Goal: Task Accomplishment & Management: Complete application form

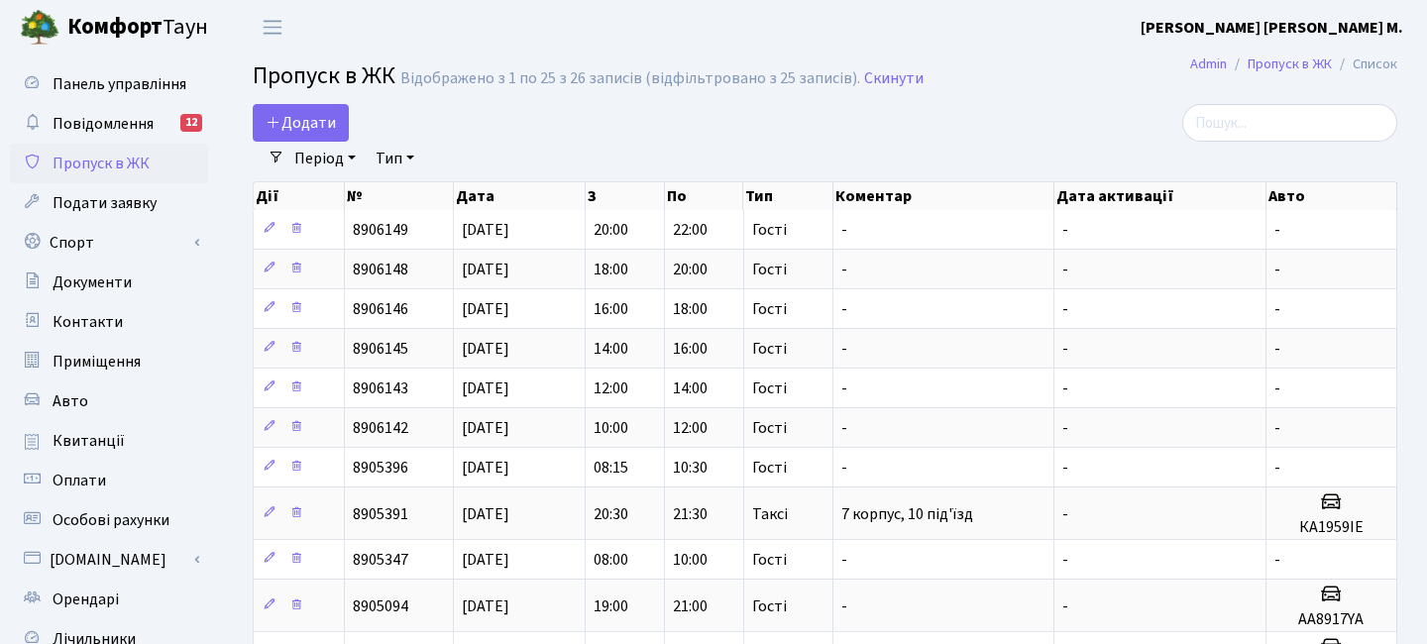
select select "25"
click at [312, 122] on span "Додати" at bounding box center [301, 123] width 70 height 22
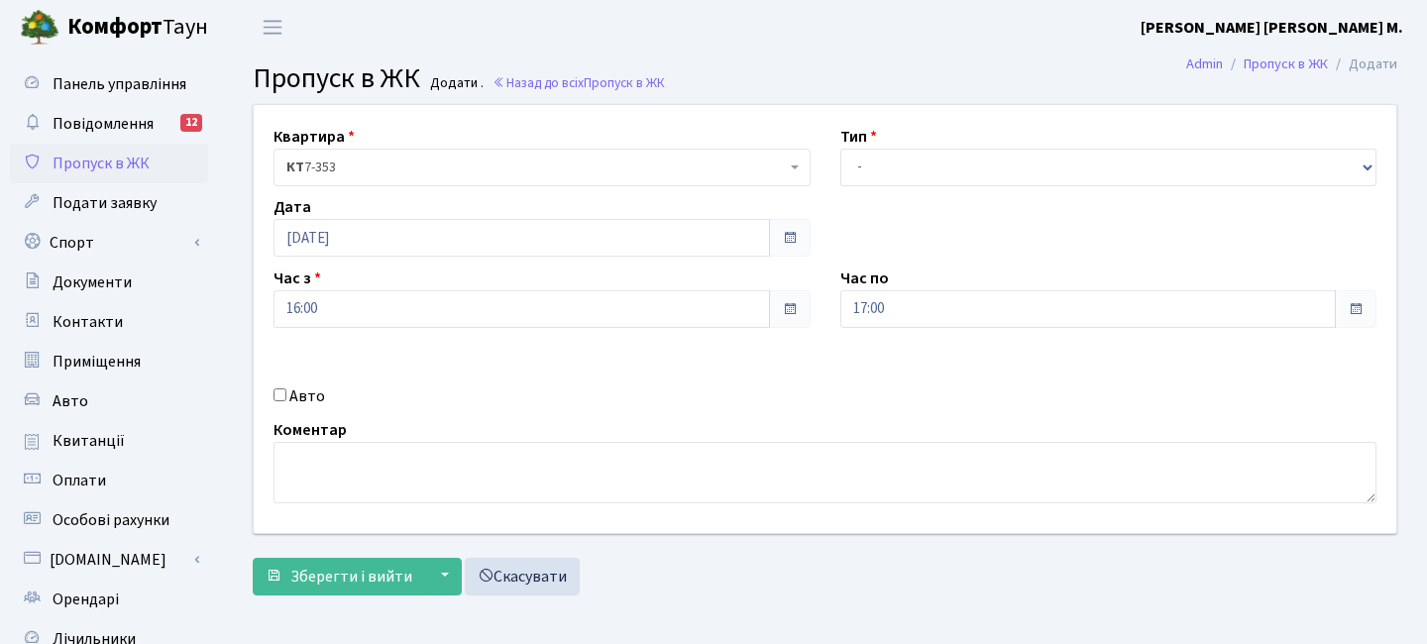
click at [287, 400] on div "Авто" at bounding box center [542, 396] width 567 height 24
click at [278, 391] on input "Авто" at bounding box center [279, 394] width 13 height 13
checkbox input "true"
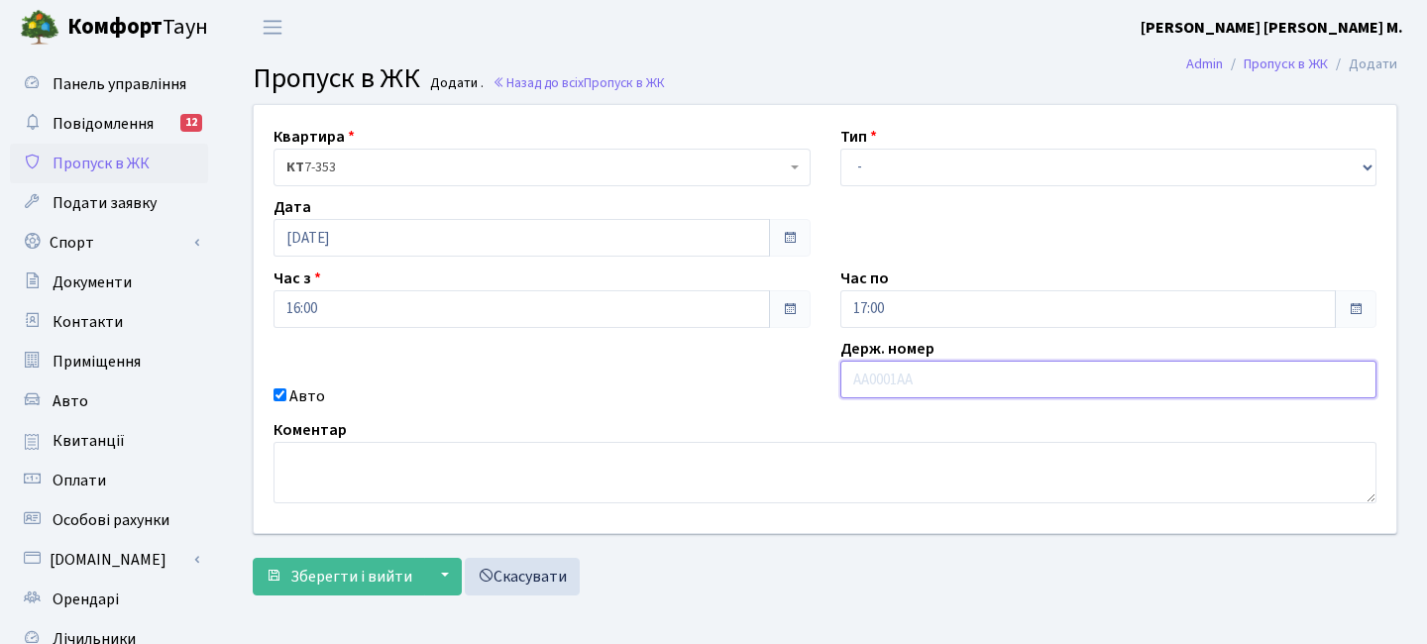
paste input "💚"
type input "💚"
paste input "КА5781АВ"
type input "КА5781АВ"
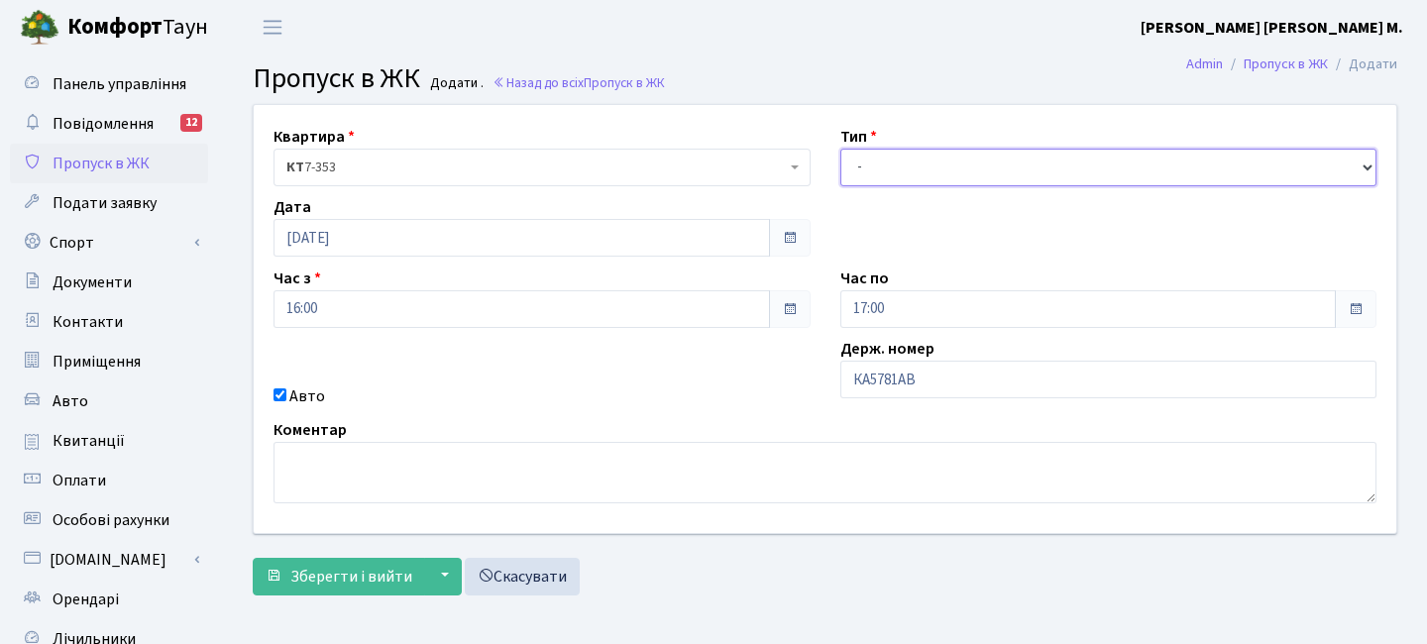
click at [893, 171] on select "- Доставка Таксі Гості Сервіс" at bounding box center [1108, 168] width 537 height 38
select select "3"
click at [840, 149] on select "- Доставка Таксі Гості Сервіс" at bounding box center [1108, 168] width 537 height 38
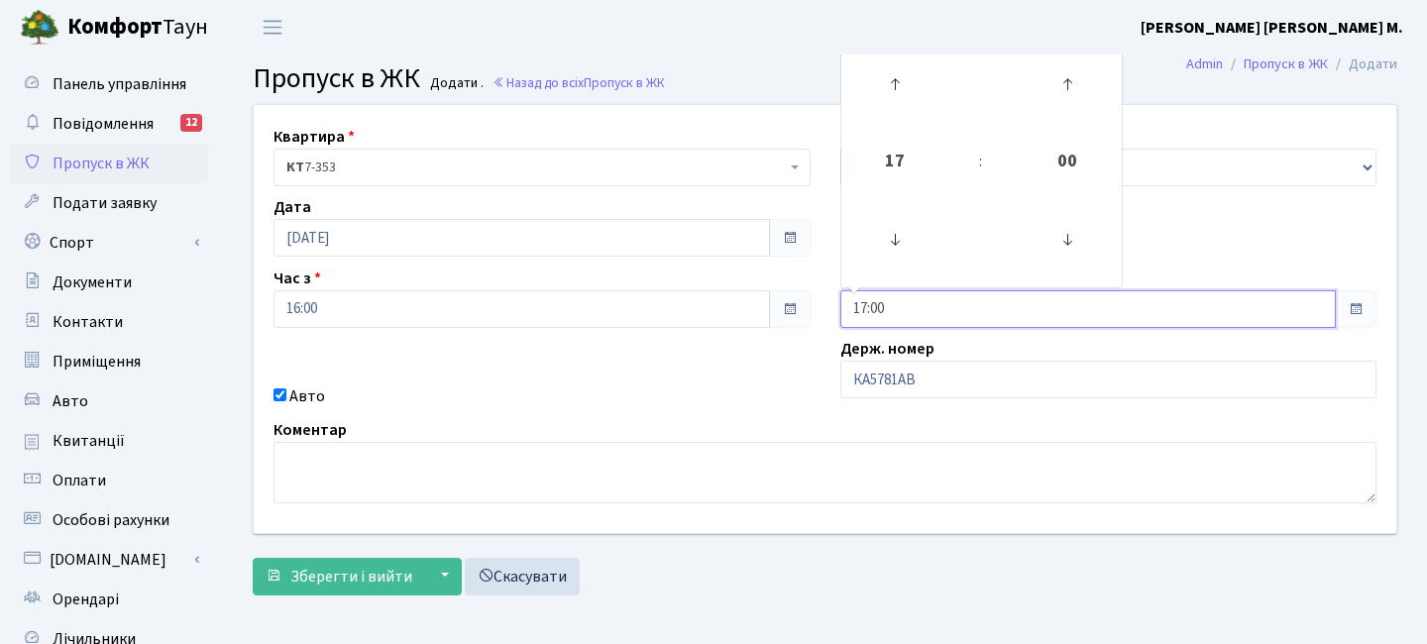
drag, startPoint x: 918, startPoint y: 309, endPoint x: 785, endPoint y: 306, distance: 132.8
click at [785, 306] on div "Квартира <b>КТ</b>&nbsp;&nbsp;&nbsp;&nbsp;7-353 <b>КТ</b>&nbsp;&nbsp;&nbsp;&nbs…" at bounding box center [825, 319] width 1172 height 428
type input "19:15"
click at [736, 418] on div "Коментар" at bounding box center [825, 460] width 1133 height 85
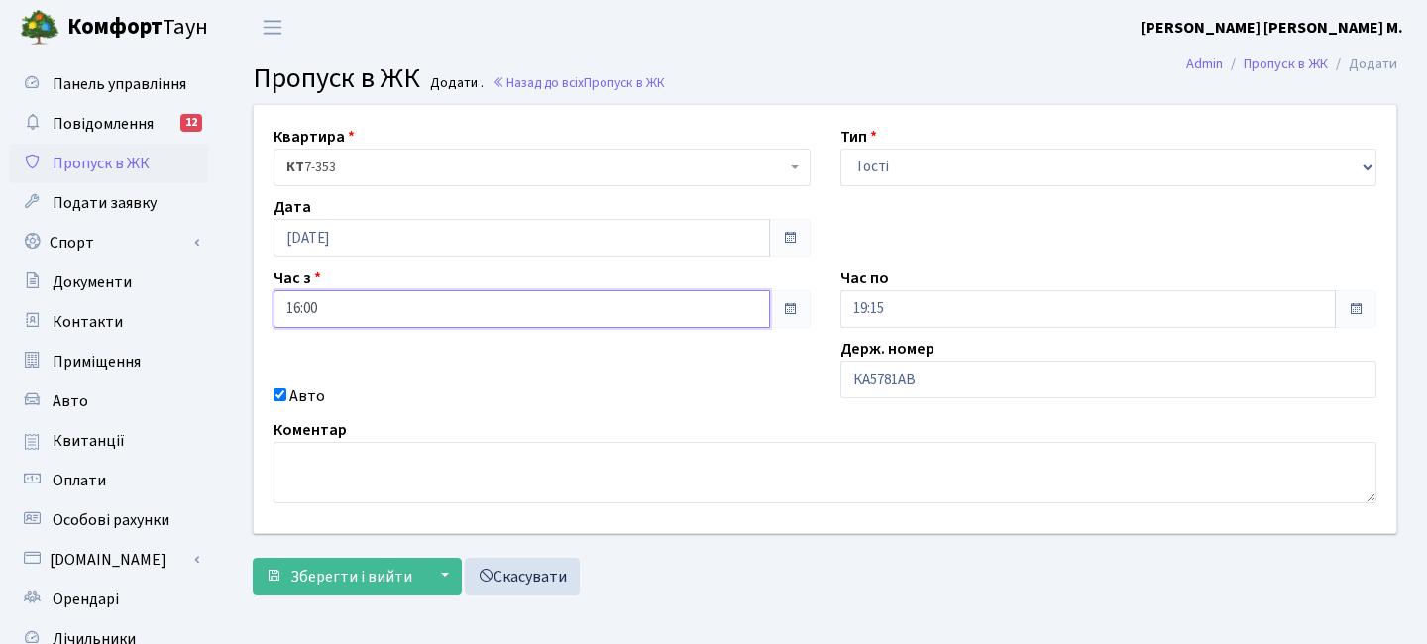
click at [513, 326] on input "16:00" at bounding box center [521, 309] width 496 height 38
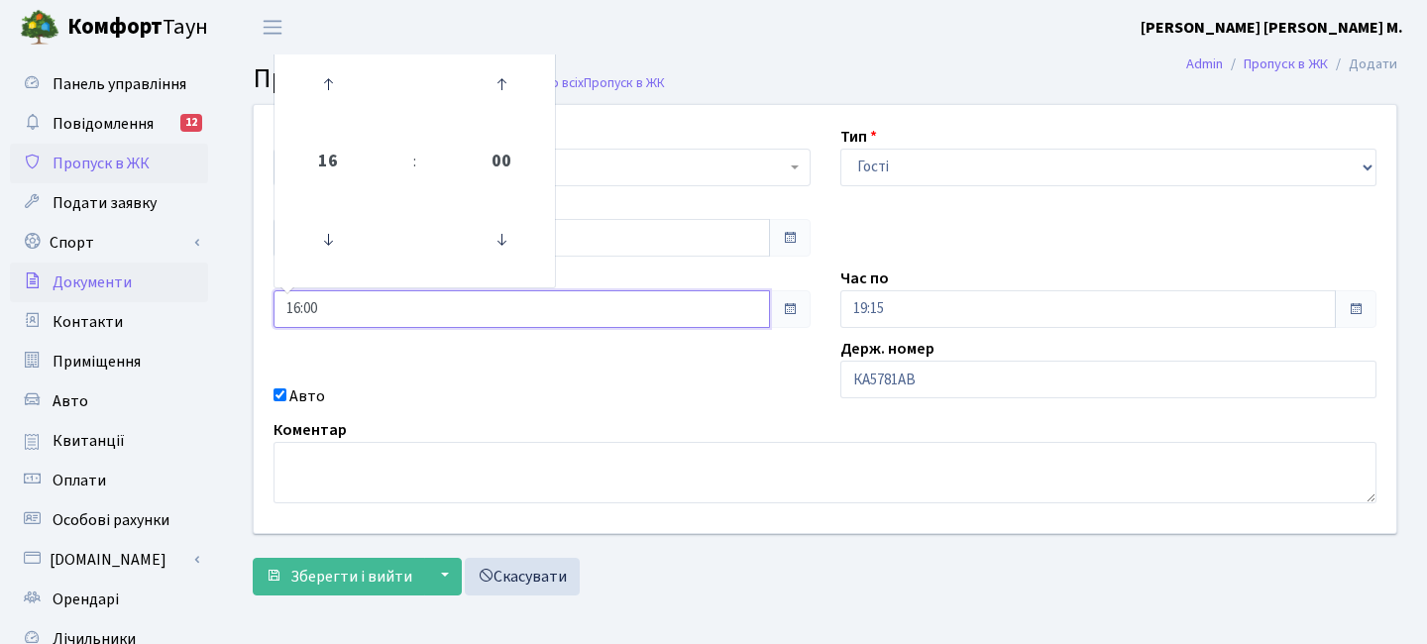
drag, startPoint x: 440, startPoint y: 309, endPoint x: 131, endPoint y: 292, distance: 309.6
click at [131, 292] on div "Панель управління Повідомлення 12 Пропуск в ЖК Подати заявку Спорт Бронювання С…" at bounding box center [713, 449] width 1427 height 788
type input "18:30"
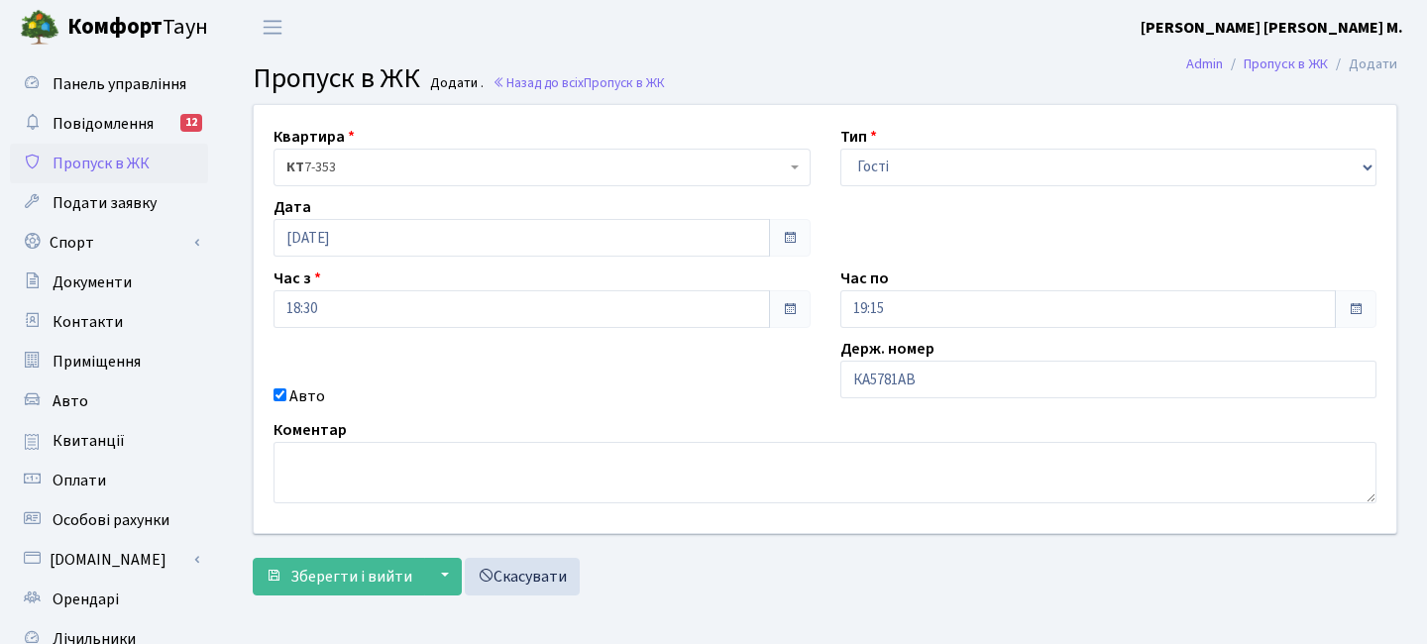
click at [411, 377] on div "Квартира <b>КТ</b>&nbsp;&nbsp;&nbsp;&nbsp;7-353 <b>КТ</b>&nbsp;&nbsp;&nbsp;&nbs…" at bounding box center [825, 319] width 1172 height 428
click at [387, 580] on span "Зберегти і вийти" at bounding box center [351, 577] width 122 height 22
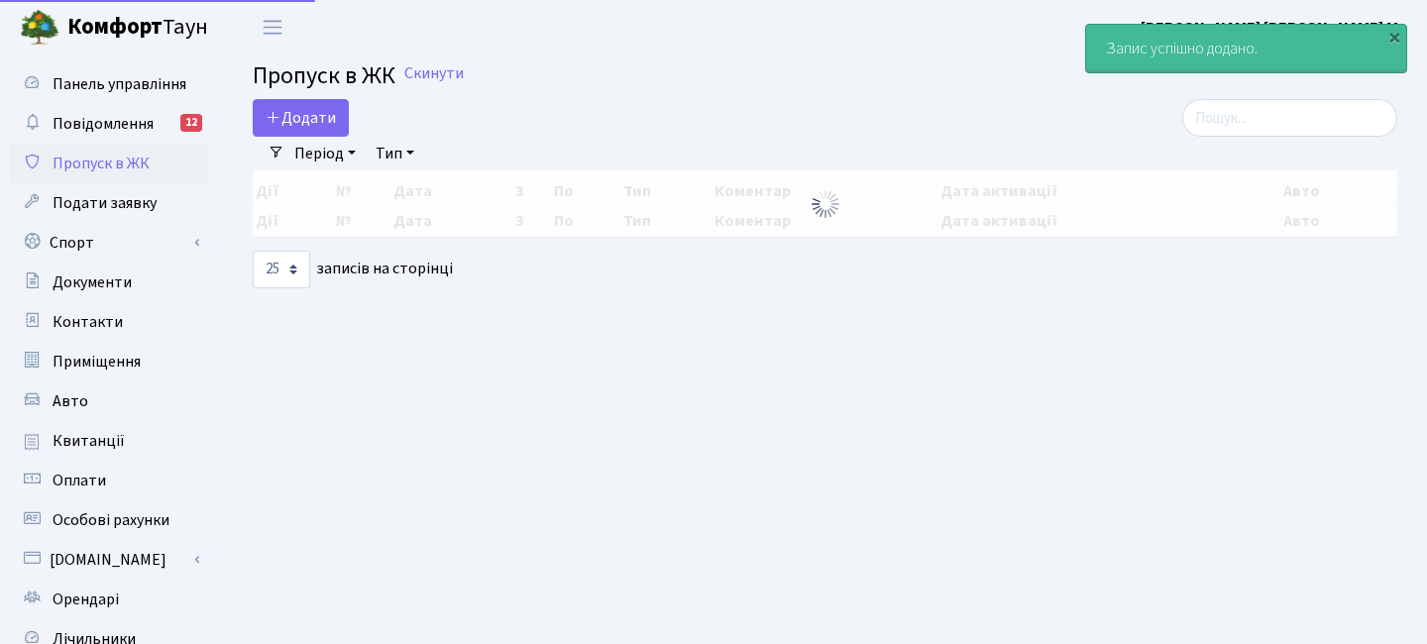
select select "25"
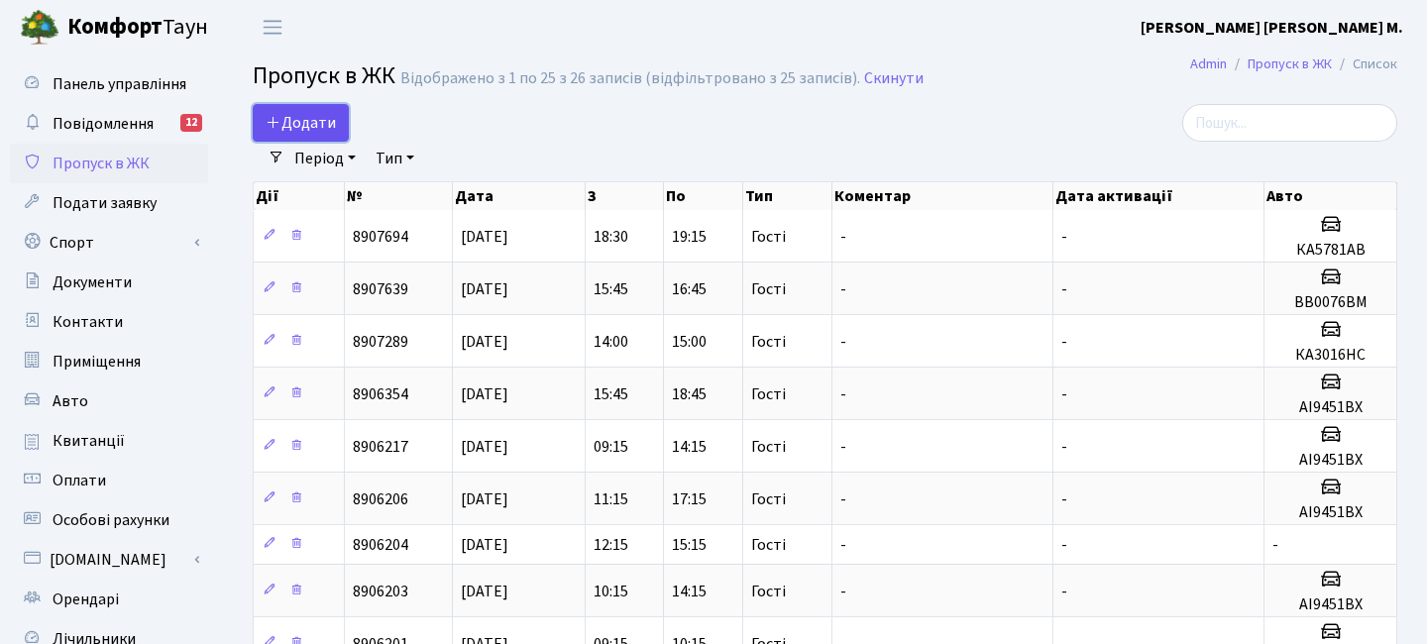
click at [325, 131] on span "Додати" at bounding box center [301, 123] width 70 height 22
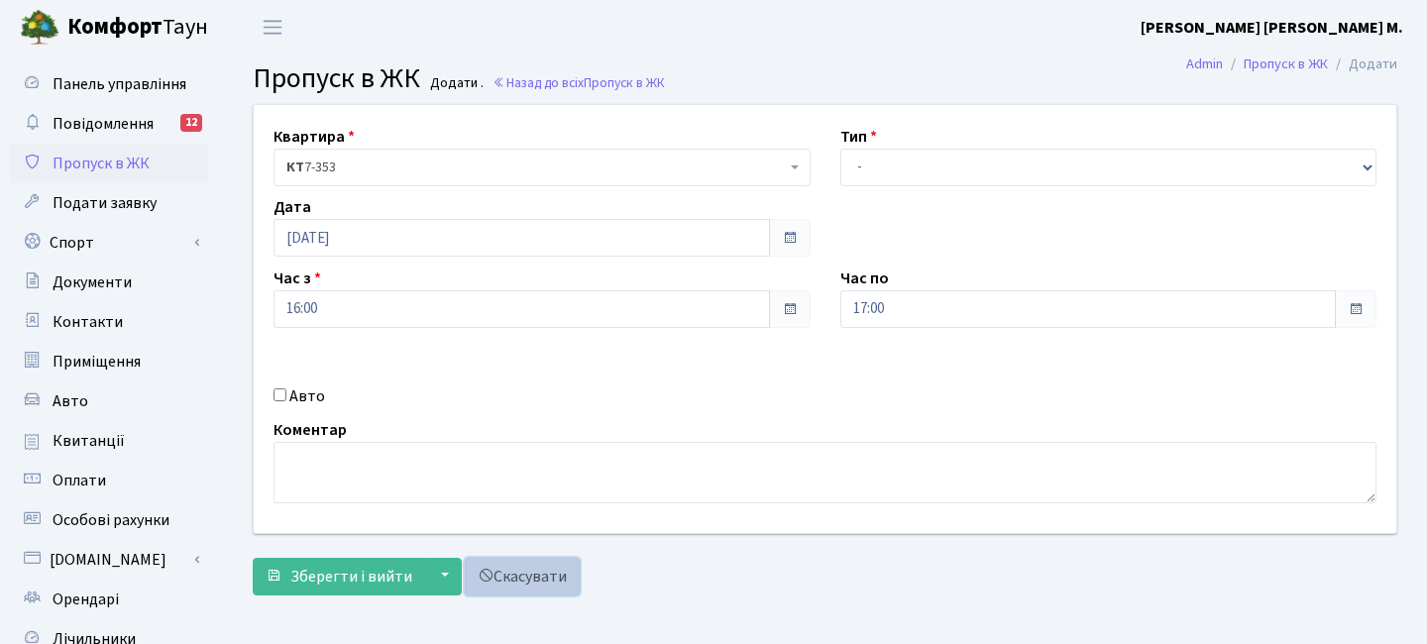
click at [542, 579] on link "Скасувати" at bounding box center [522, 577] width 115 height 38
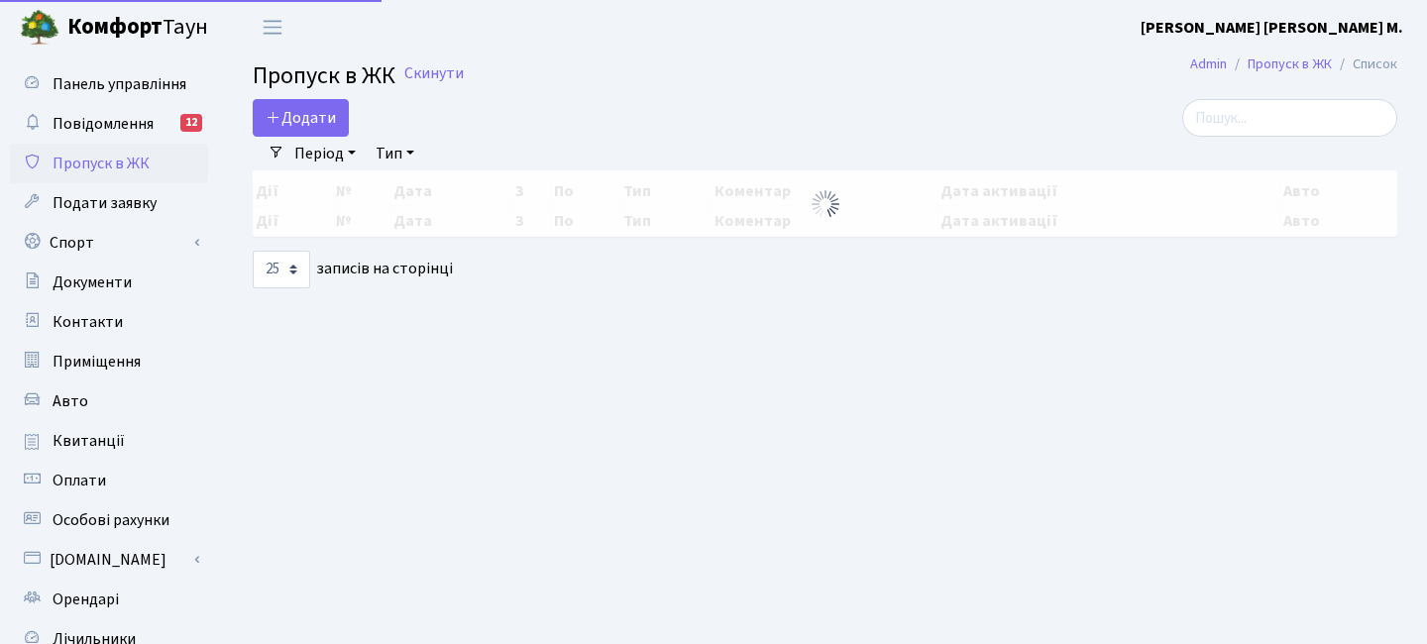
select select "25"
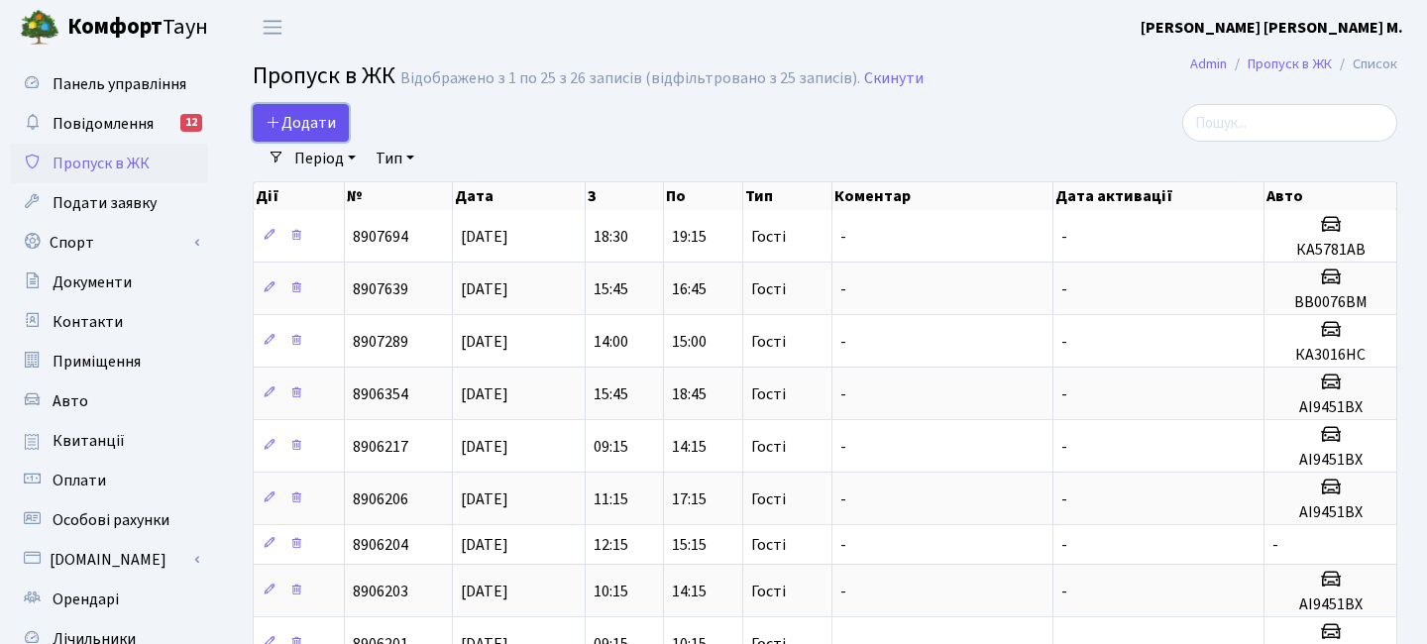
click at [302, 131] on span "Додати" at bounding box center [301, 123] width 70 height 22
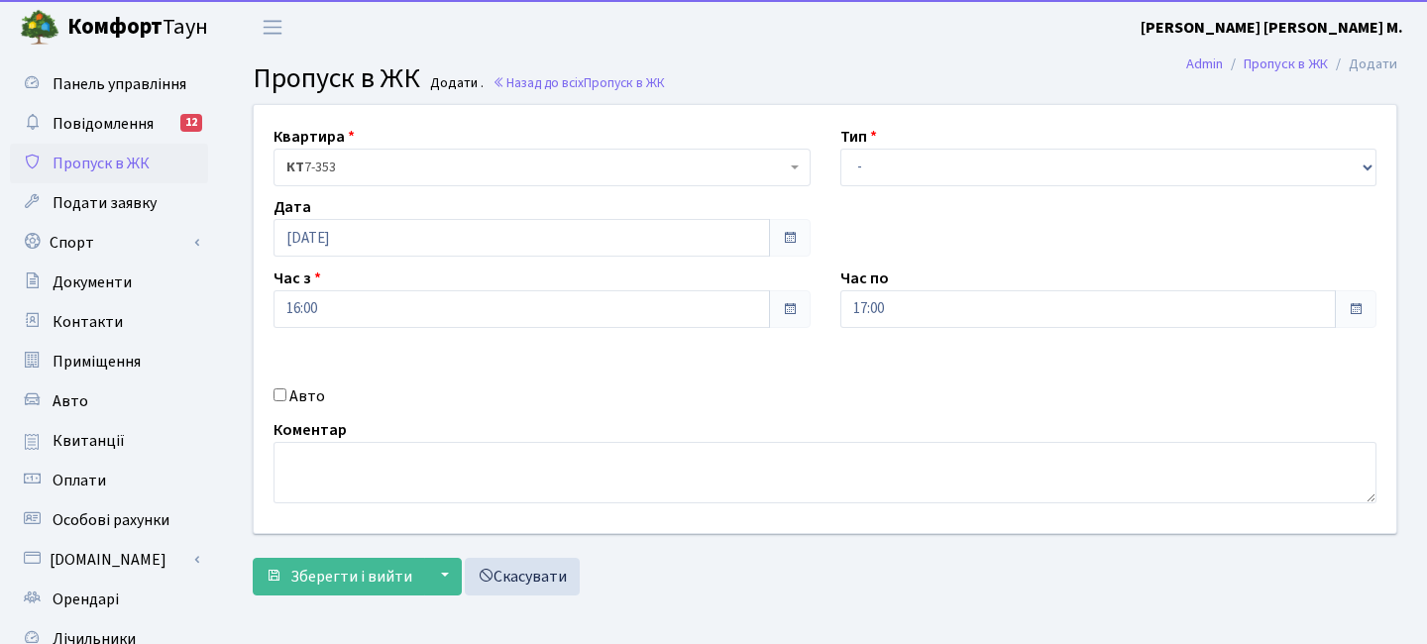
click at [320, 390] on label "Авто" at bounding box center [307, 396] width 36 height 24
click at [286, 390] on input "Авто" at bounding box center [279, 394] width 13 height 13
checkbox input "true"
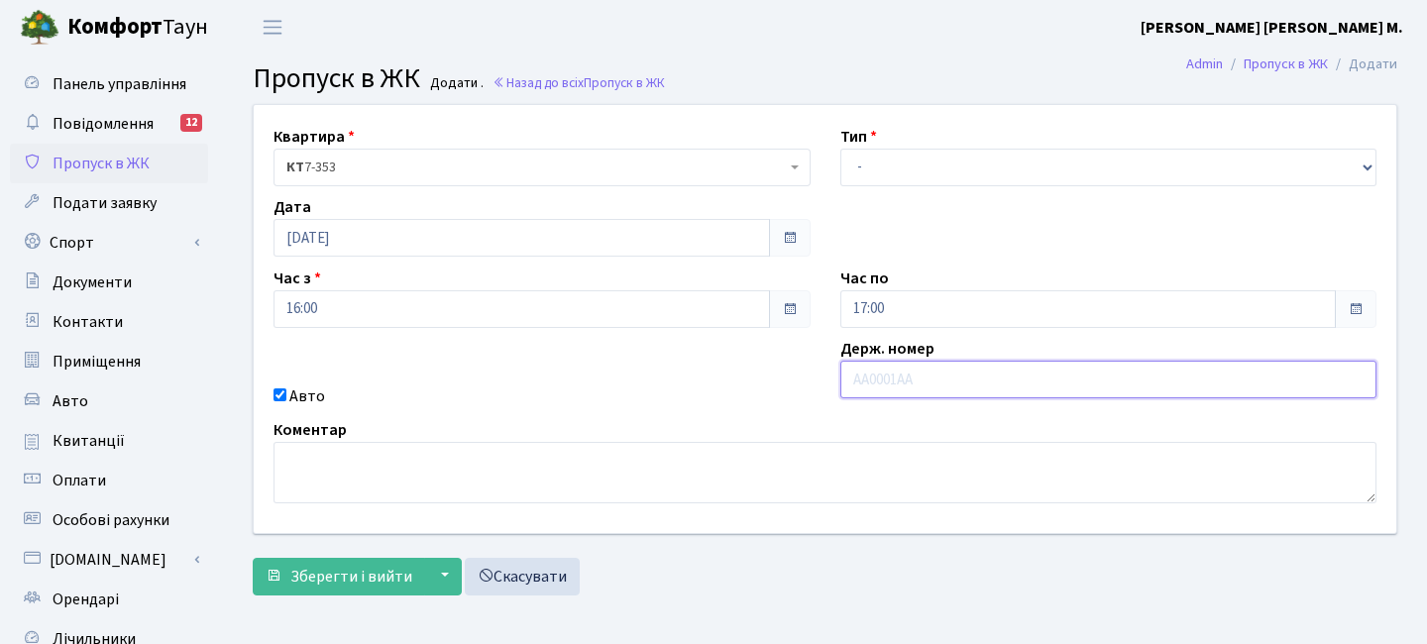
paste input "ка3239вв"
type input "ка3239вв"
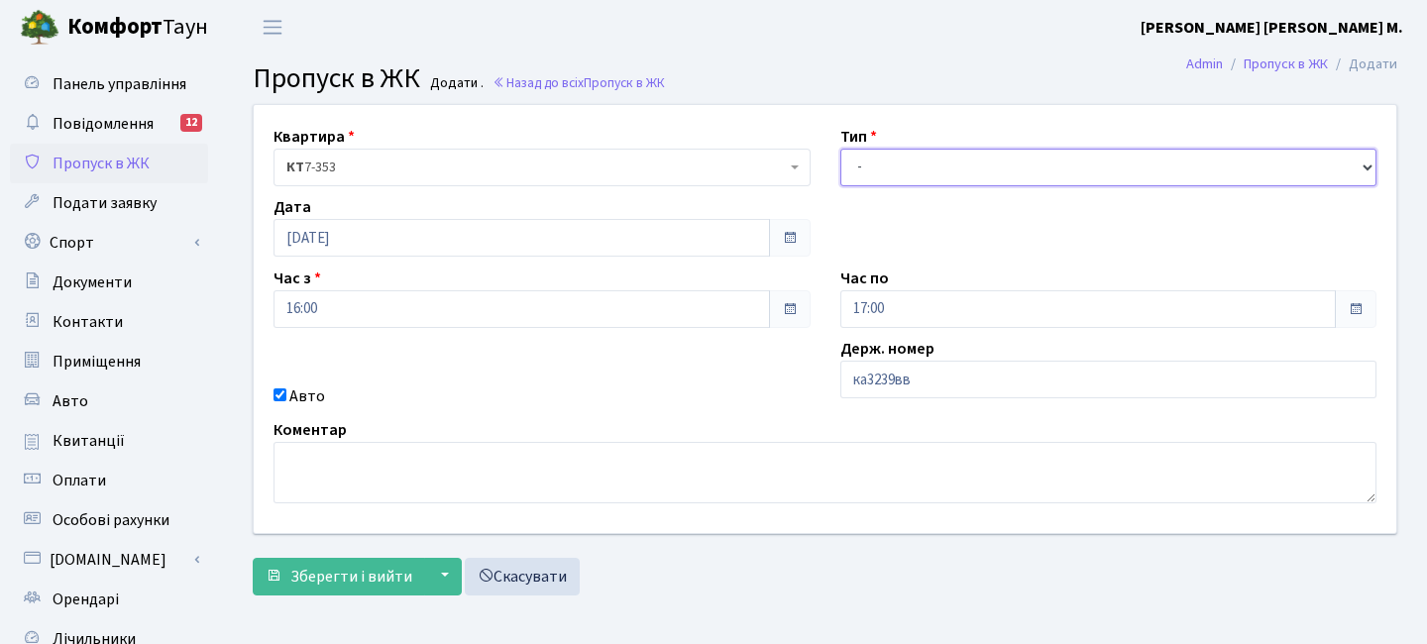
click at [970, 164] on select "- Доставка Таксі Гості Сервіс" at bounding box center [1108, 168] width 537 height 38
select select "3"
click at [840, 149] on select "- Доставка Таксі Гості Сервіс" at bounding box center [1108, 168] width 537 height 38
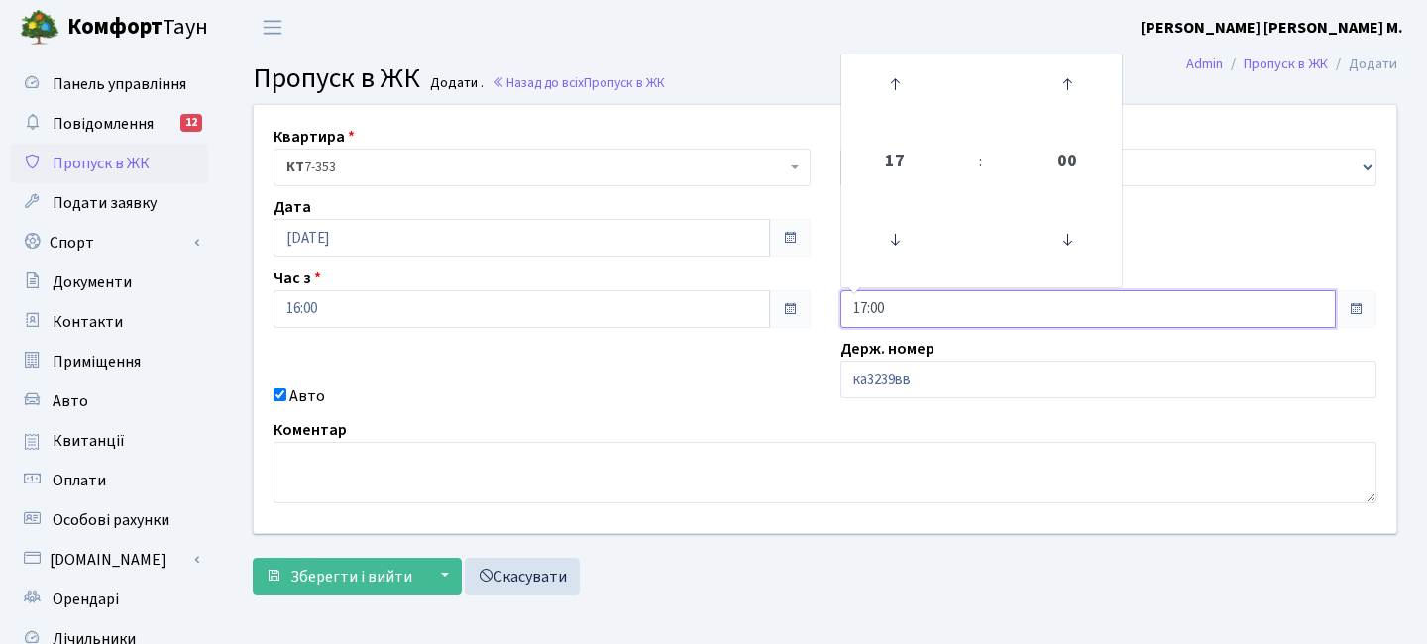
drag, startPoint x: 916, startPoint y: 306, endPoint x: 782, endPoint y: 305, distance: 133.8
click at [782, 305] on div "Квартира <b>КТ</b>&nbsp;&nbsp;&nbsp;&nbsp;7-353 <b>КТ</b>&nbsp;&nbsp;&nbsp;&nbs…" at bounding box center [825, 319] width 1172 height 428
type input "20:15"
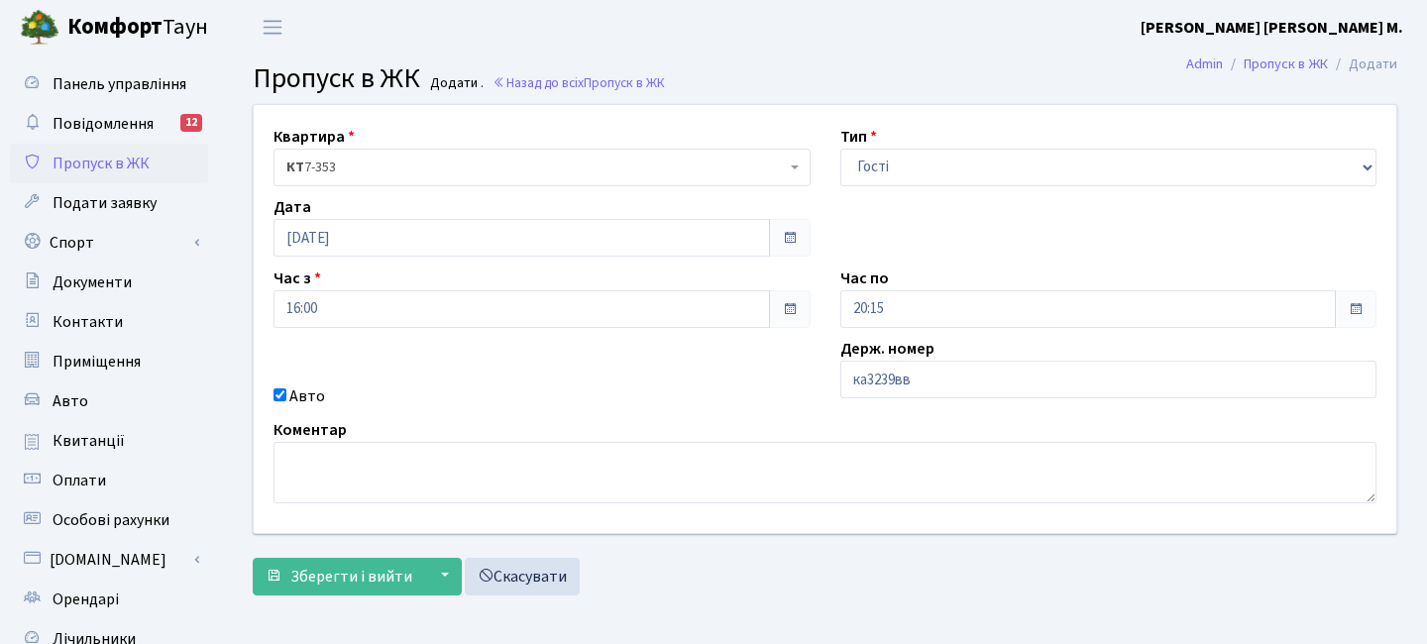
click at [756, 425] on div "Коментар" at bounding box center [825, 460] width 1133 height 85
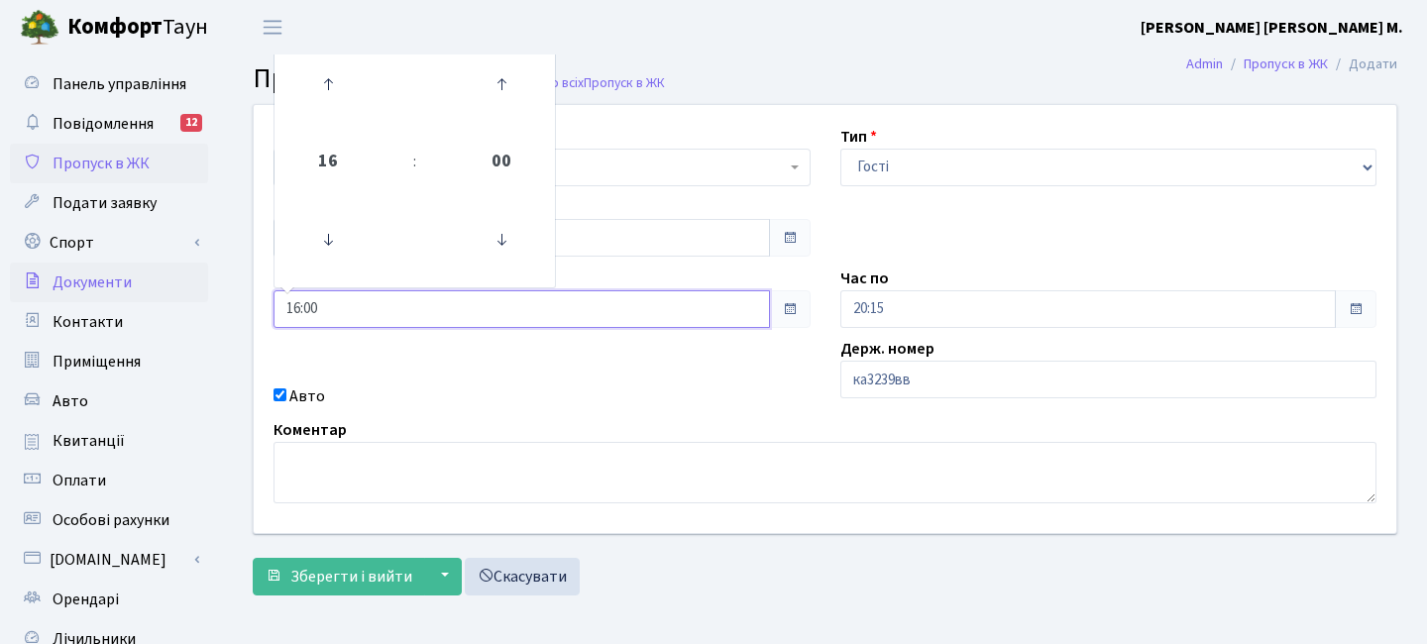
drag, startPoint x: 366, startPoint y: 313, endPoint x: 192, endPoint y: 294, distance: 174.4
click at [192, 294] on div "Панель управління Повідомлення 12 Пропуск в ЖК Подати заявку Спорт Бронювання С…" at bounding box center [713, 449] width 1427 height 788
type input "19:00"
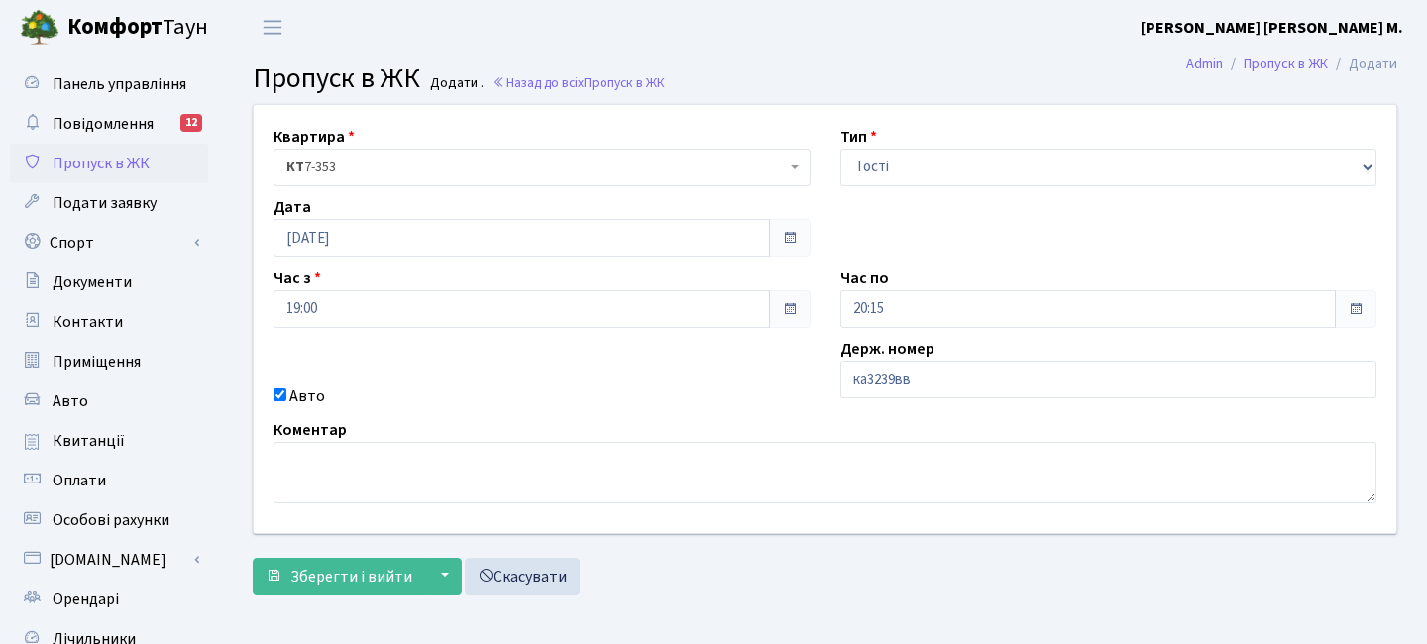
click at [474, 343] on div "Квартира <b>КТ</b>&nbsp;&nbsp;&nbsp;&nbsp;7-353 <b>КТ</b>&nbsp;&nbsp;&nbsp;&nbs…" at bounding box center [825, 319] width 1172 height 428
click at [384, 582] on span "Зберегти і вийти" at bounding box center [351, 577] width 122 height 22
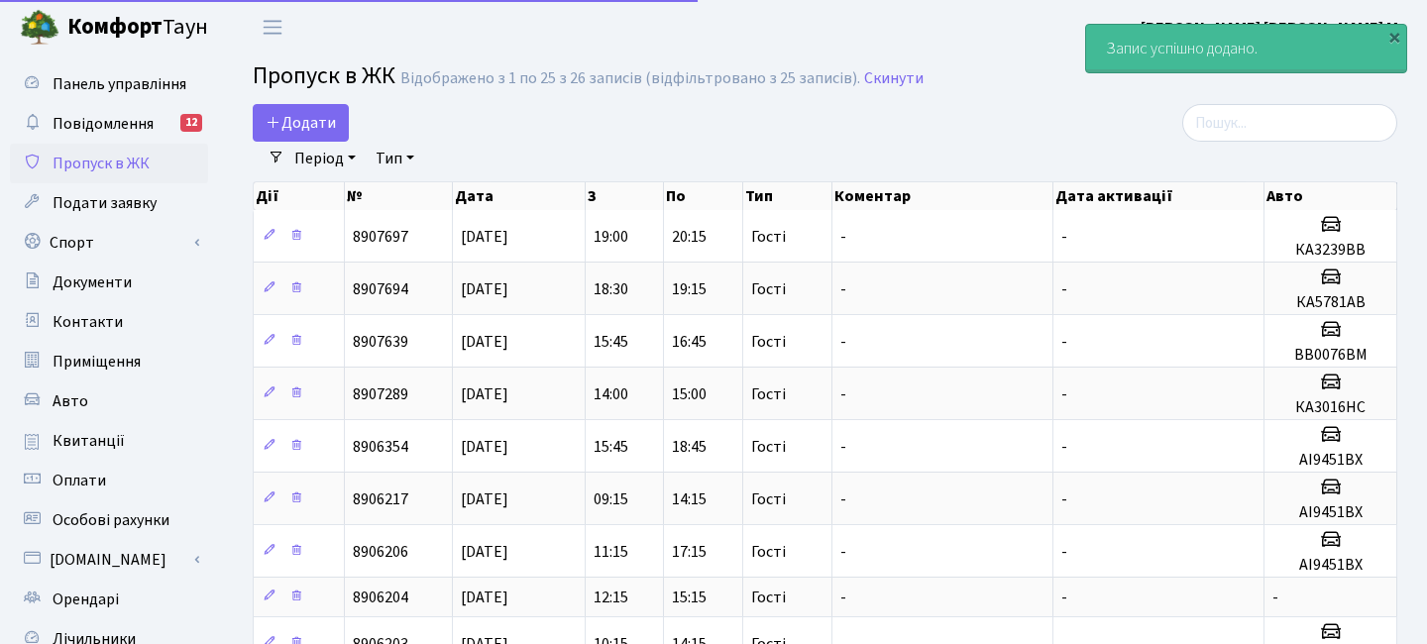
select select "25"
